Goal: Task Accomplishment & Management: Complete application form

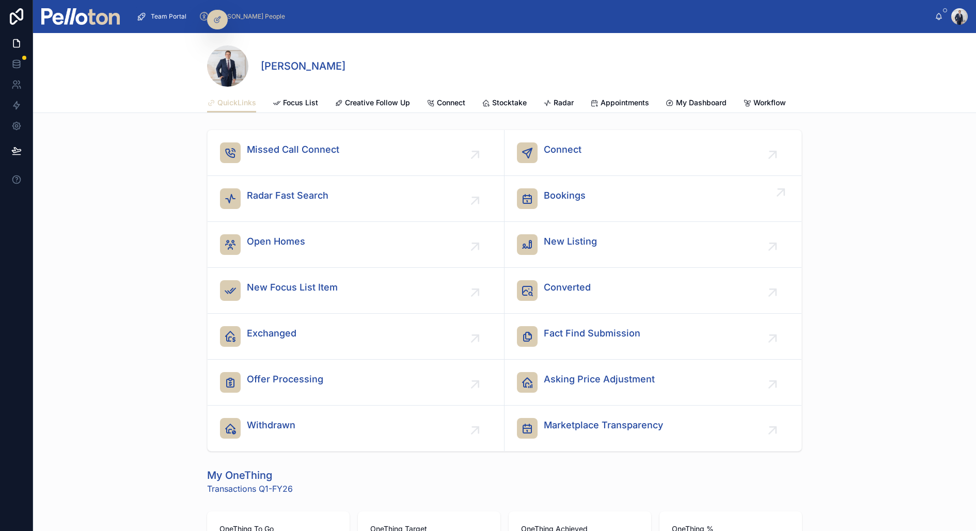
click at [564, 193] on span "Bookings" at bounding box center [565, 195] width 42 height 14
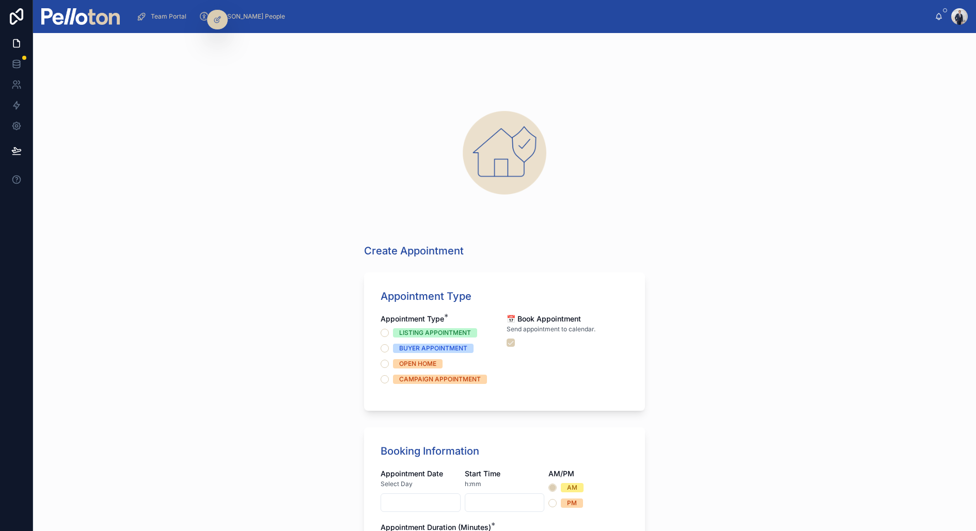
click at [402, 333] on div "LISTING APPOINTMENT" at bounding box center [435, 332] width 72 height 9
click at [389, 333] on button "LISTING APPOINTMENT" at bounding box center [385, 333] width 8 height 8
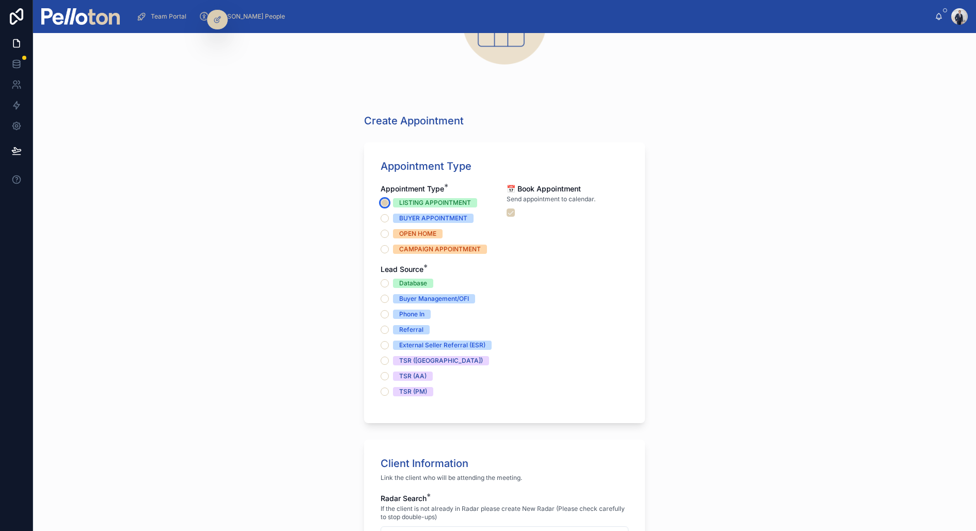
scroll to position [138, 0]
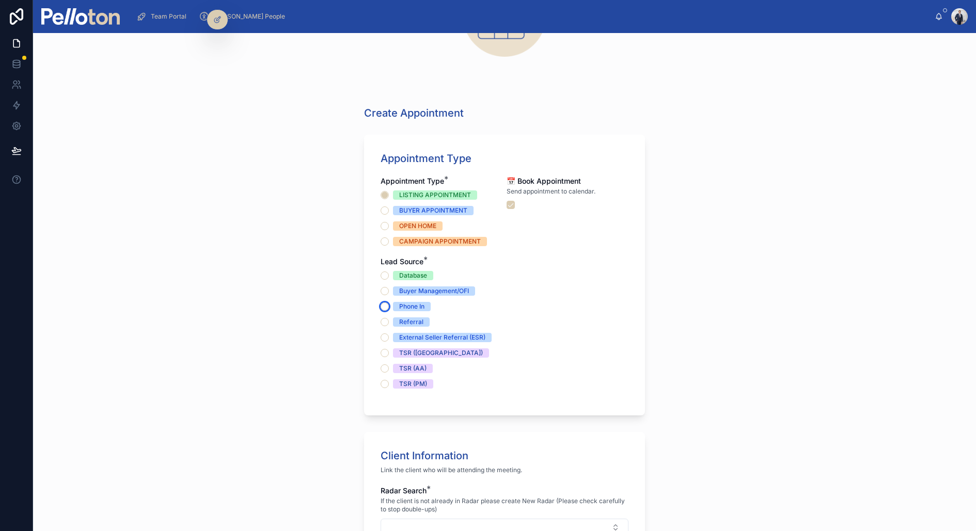
click at [387, 308] on button "Phone In" at bounding box center [385, 307] width 8 height 8
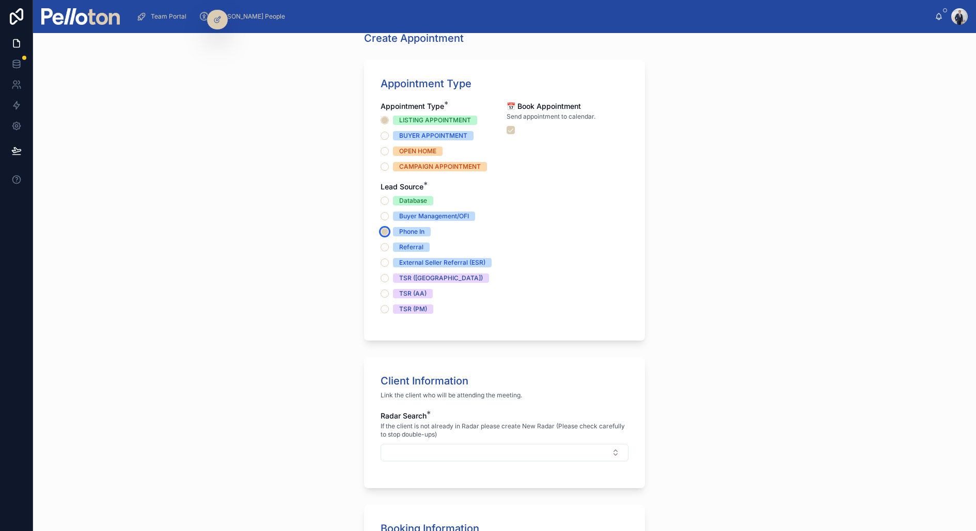
scroll to position [293, 0]
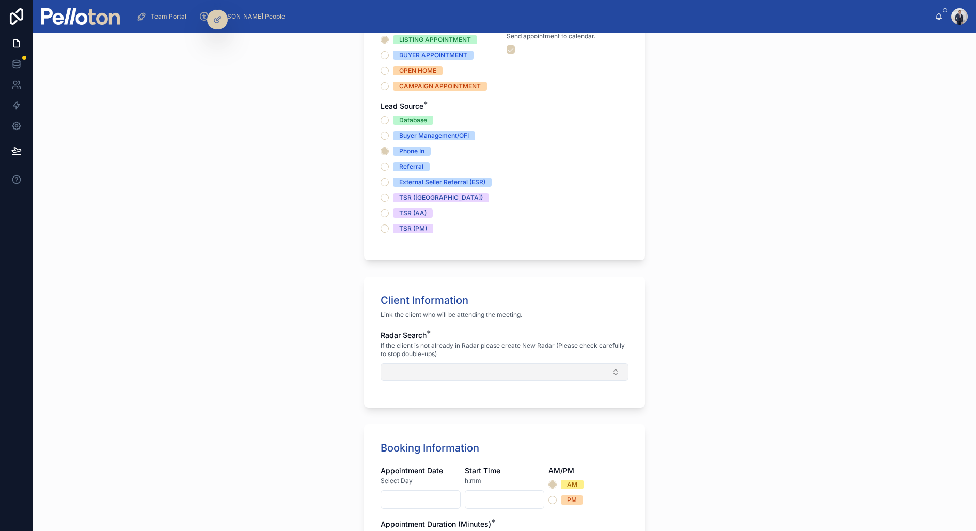
click at [402, 368] on button "Select Button" at bounding box center [505, 373] width 248 height 18
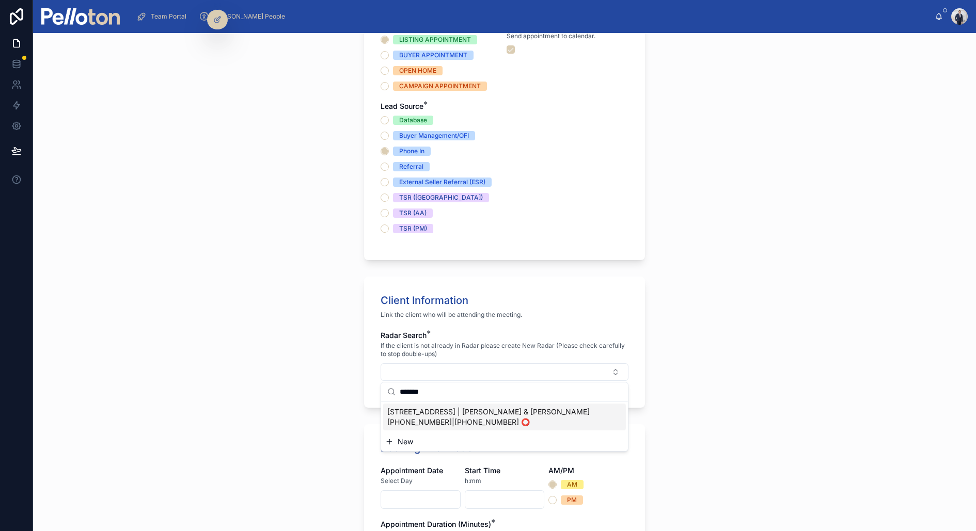
type input "*******"
click at [428, 414] on span "[STREET_ADDRESS] | [PERSON_NAME] & [PERSON_NAME] [PHONE_NUMBER]|[PHONE_NUMBER] …" at bounding box center [498, 417] width 222 height 21
click at [322, 428] on div "Create Appointment Appointment Type Appointment Type * LISTING APPOINTMENT BUYE…" at bounding box center [504, 282] width 943 height 498
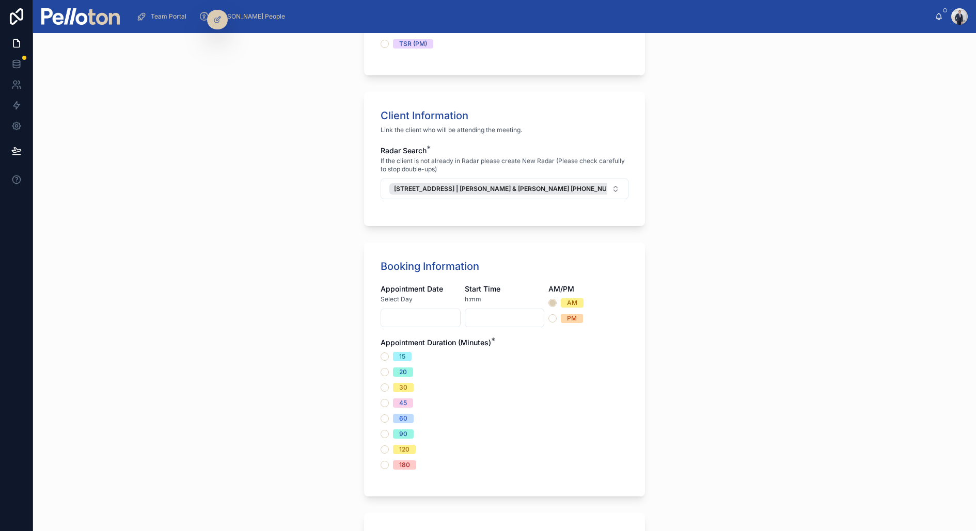
scroll to position [479, 0]
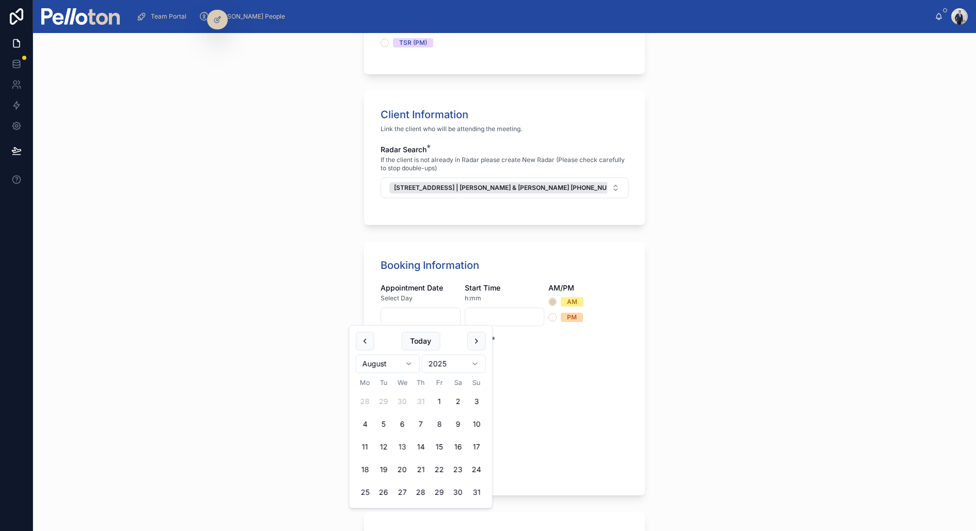
click at [430, 322] on input "text" at bounding box center [420, 317] width 79 height 14
click at [425, 340] on button "Today" at bounding box center [420, 341] width 39 height 19
click at [420, 446] on button "14" at bounding box center [421, 447] width 19 height 19
type input "**********"
click at [498, 318] on input "text" at bounding box center [504, 317] width 79 height 14
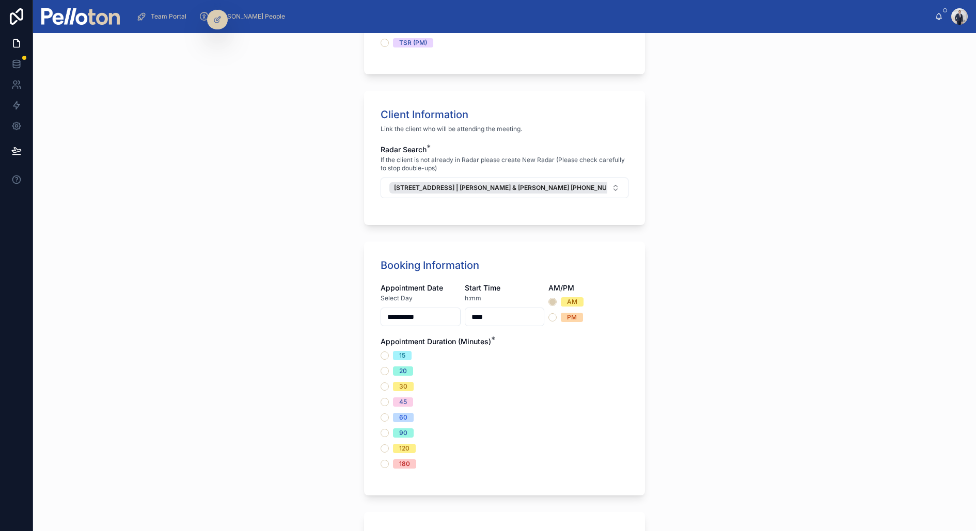
click at [532, 356] on div "15" at bounding box center [505, 355] width 248 height 9
click at [480, 314] on input "****" at bounding box center [504, 317] width 79 height 14
type input "****"
click at [548, 316] on div "**********" at bounding box center [505, 381] width 248 height 196
click at [554, 316] on button "PM" at bounding box center [552, 317] width 8 height 8
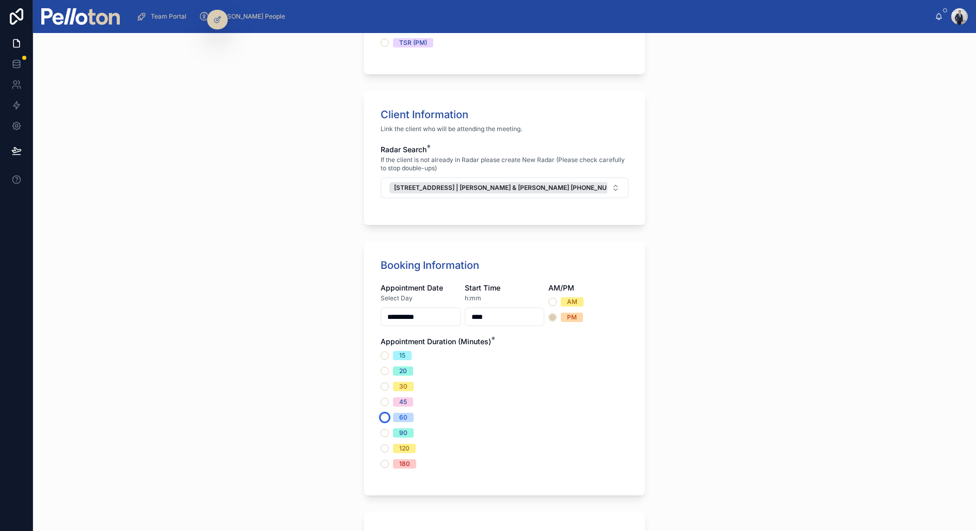
click at [386, 415] on button "60" at bounding box center [385, 418] width 8 height 8
click at [489, 440] on div "15 20 30 45 60 90 120 180" at bounding box center [505, 410] width 248 height 118
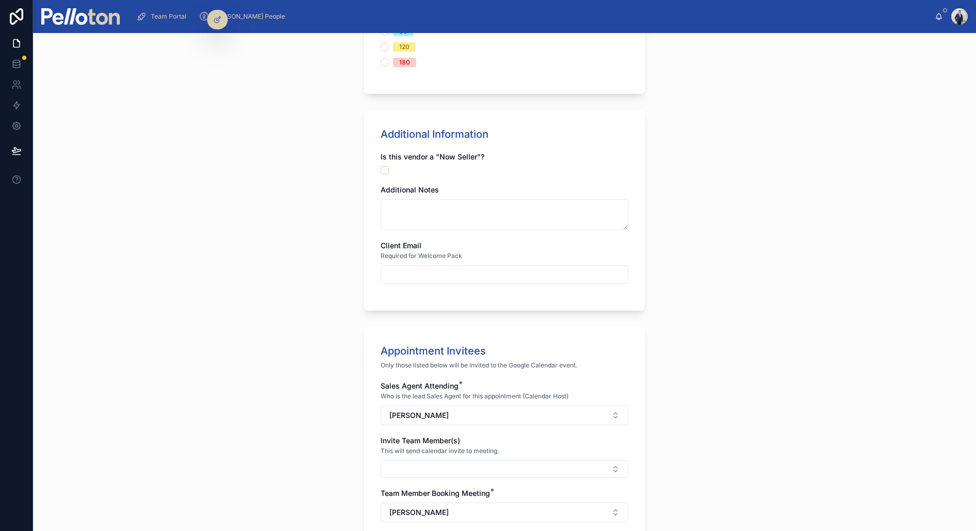
scroll to position [856, 0]
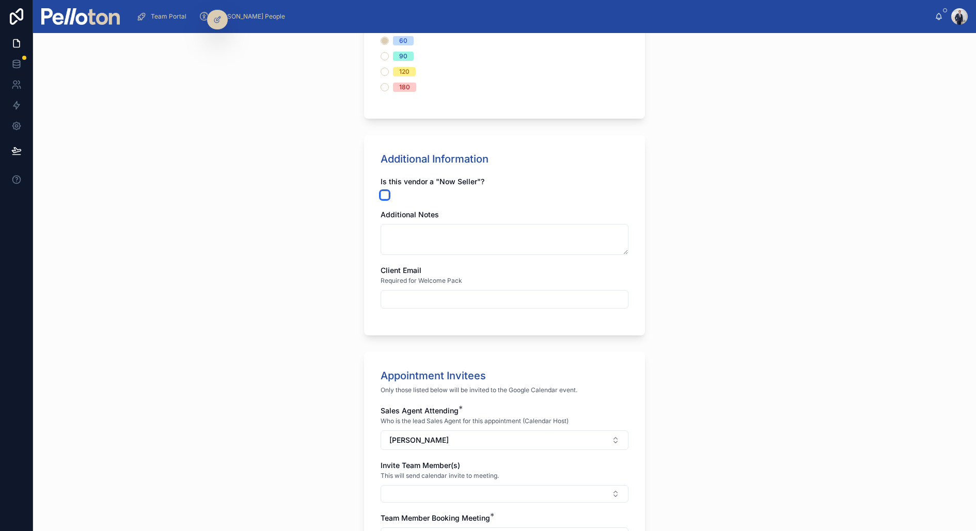
click at [387, 196] on button "button" at bounding box center [385, 195] width 8 height 8
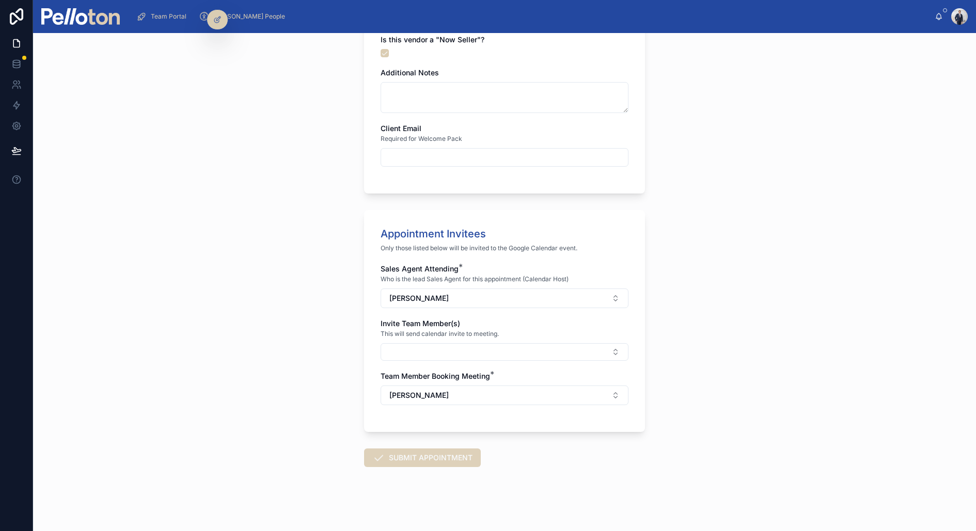
click at [392, 456] on button "SUBMIT APPOINTMENT" at bounding box center [422, 458] width 117 height 19
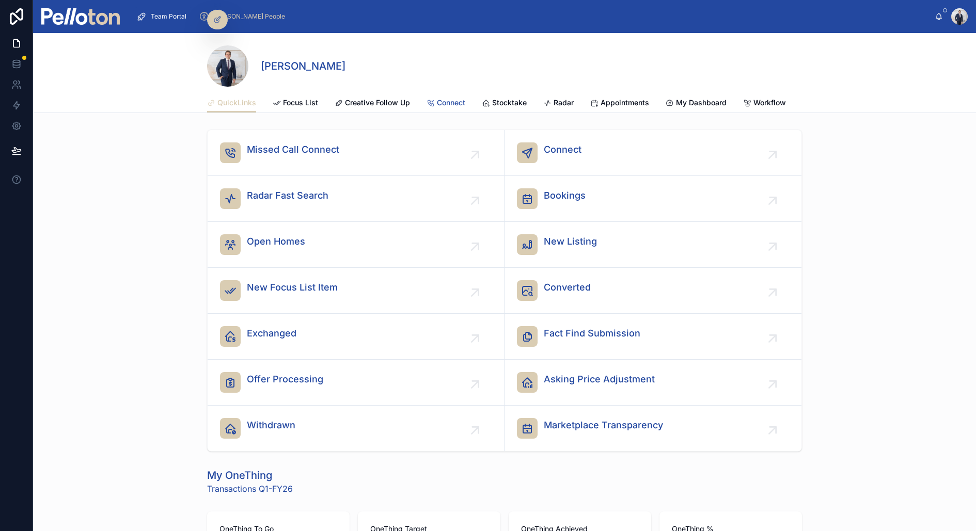
click at [461, 100] on span "Connect" at bounding box center [451, 103] width 28 height 10
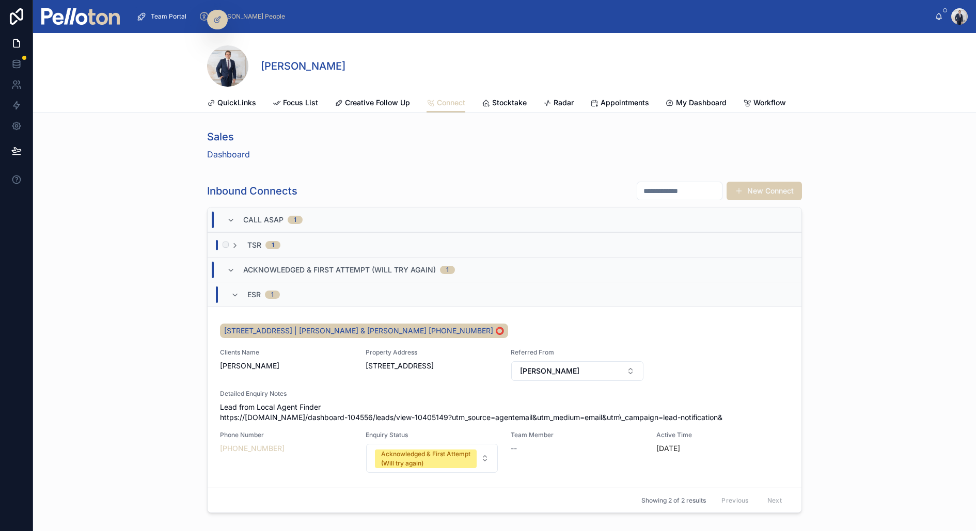
click at [240, 248] on div "TSR 1" at bounding box center [256, 245] width 50 height 10
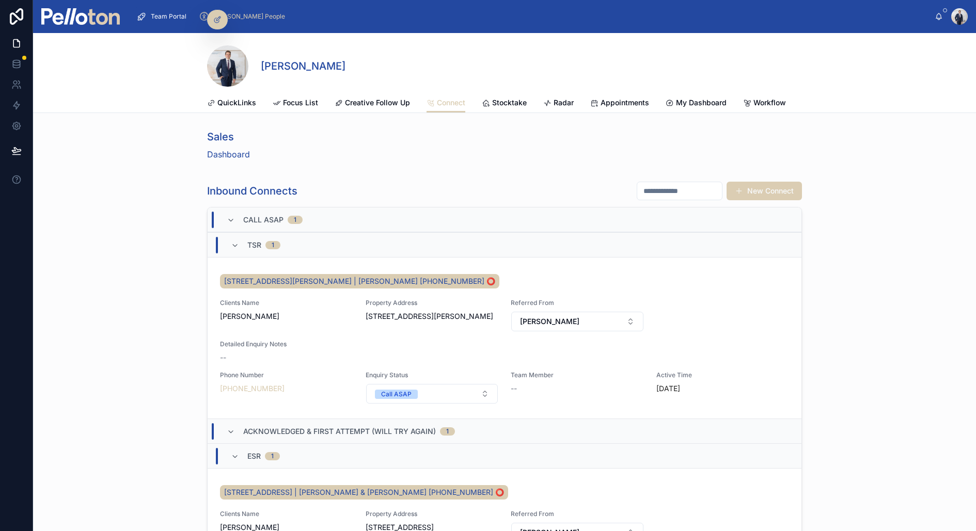
click at [240, 248] on div "TSR 1" at bounding box center [256, 245] width 50 height 17
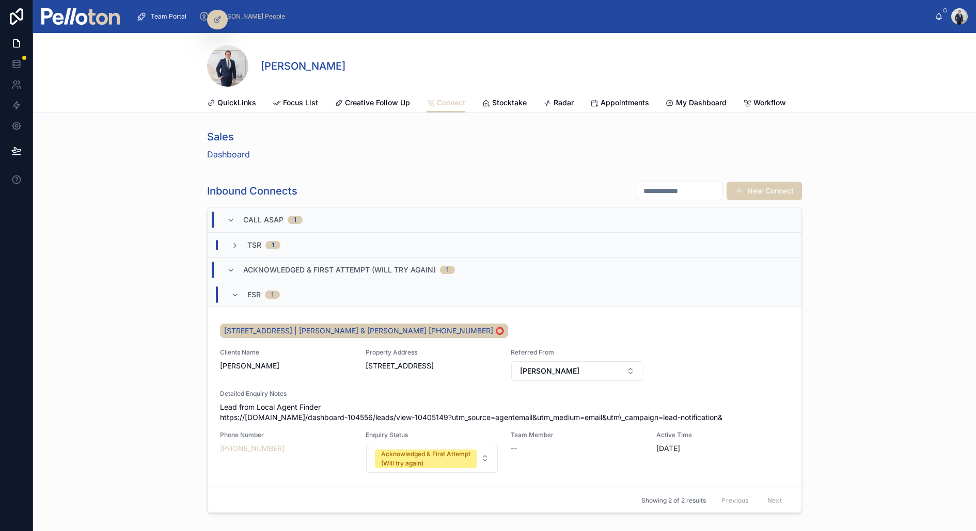
click at [181, 309] on div "Inbound Connects New Connect Call ASAP 1 TSR 1 Acknowledged & First Attempt (Wi…" at bounding box center [504, 347] width 943 height 340
click at [244, 244] on div "TSR 1" at bounding box center [256, 245] width 50 height 10
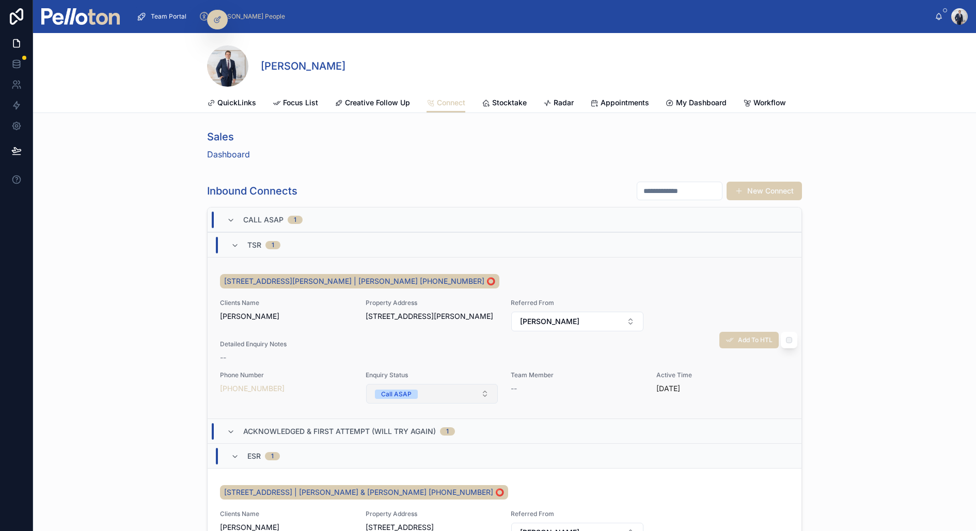
click at [408, 393] on div "Call ASAP" at bounding box center [396, 394] width 30 height 9
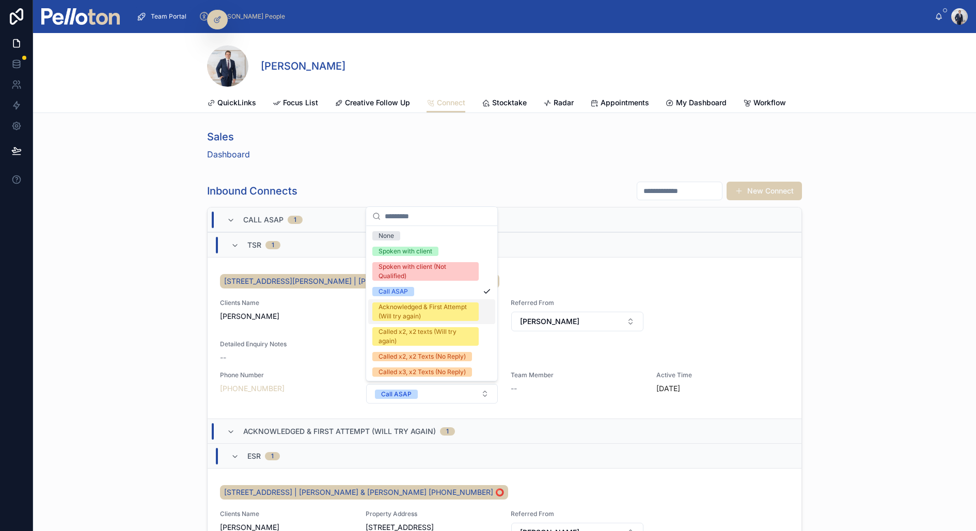
click at [407, 309] on div "Acknowledged & First Attempt (Will try again)" at bounding box center [425, 312] width 94 height 19
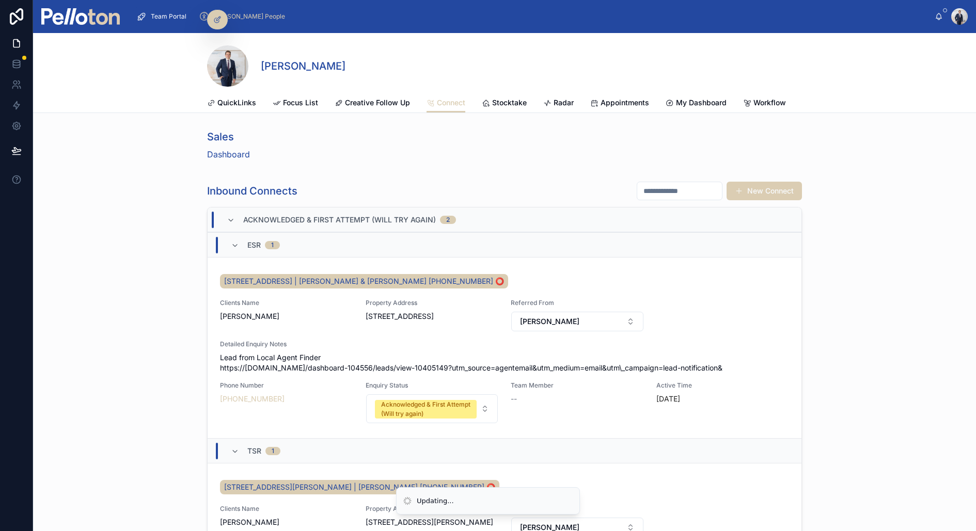
click at [118, 299] on div "Inbound Connects New Connect Acknowledged & First Attempt (Will try again) 2 ES…" at bounding box center [504, 393] width 943 height 433
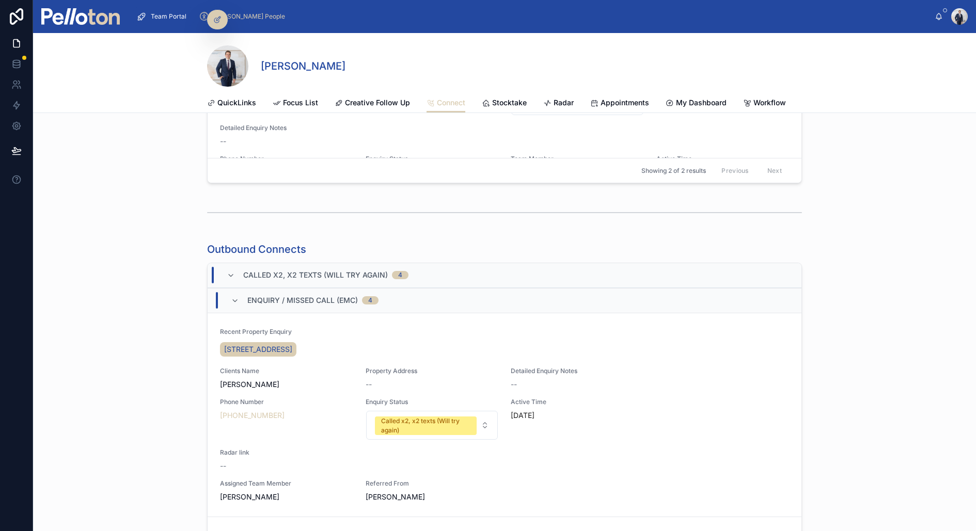
click at [81, 358] on div "Outbound Connects Called x2, x2 texts (Will try again) 4 Enquiry / Missed Call …" at bounding box center [504, 452] width 943 height 428
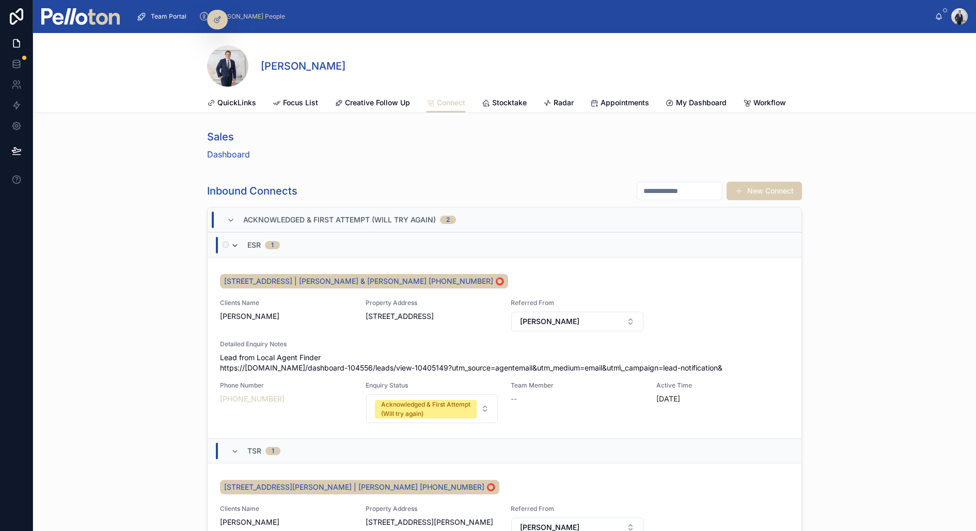
click at [232, 248] on icon at bounding box center [235, 246] width 8 height 8
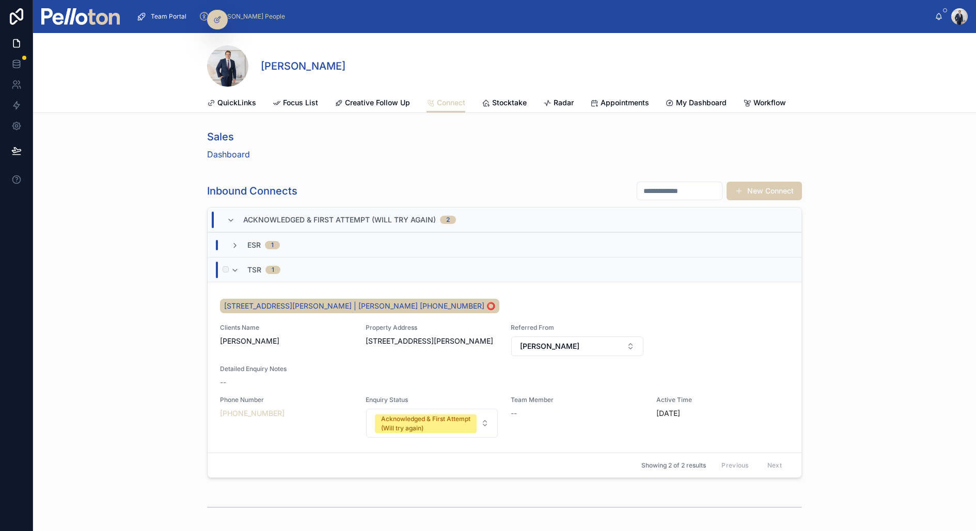
click at [238, 275] on div "TSR 1" at bounding box center [256, 270] width 50 height 17
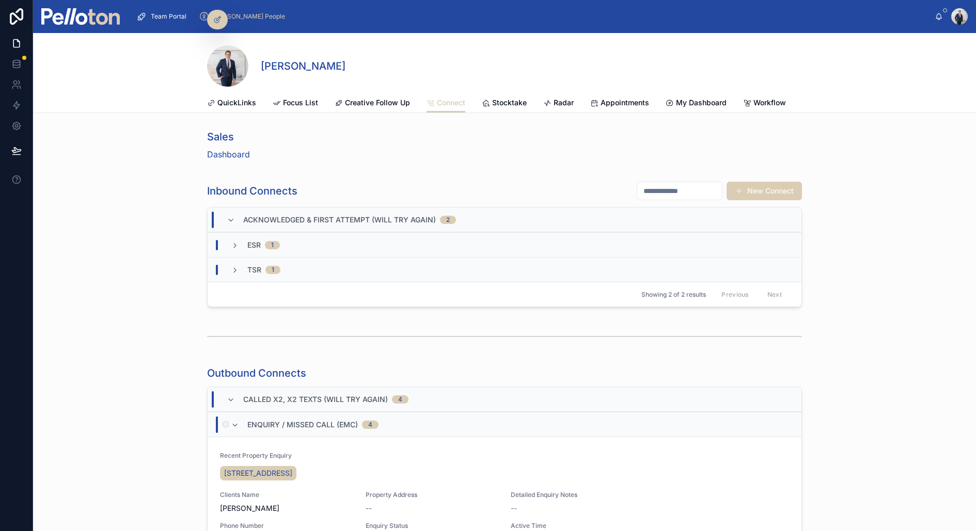
click at [233, 430] on div "Enquiry / Missed Call (EMC) 4" at bounding box center [305, 425] width 148 height 17
